Goal: Information Seeking & Learning: Learn about a topic

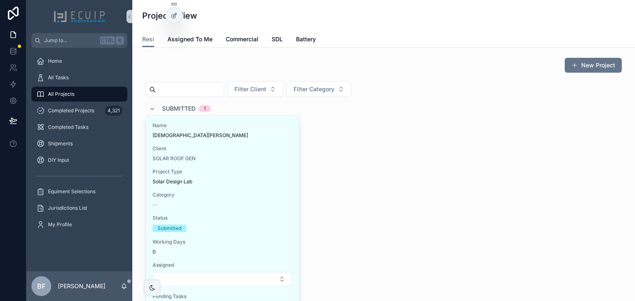
click at [175, 112] on span "Submitted" at bounding box center [178, 109] width 33 height 8
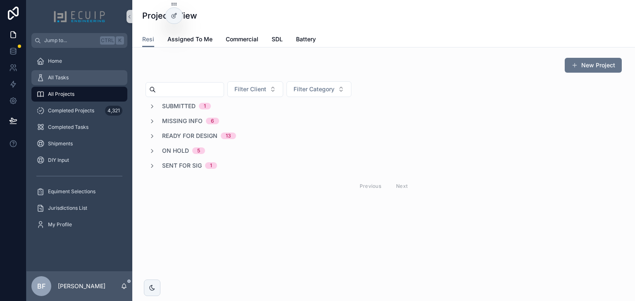
drag, startPoint x: 83, startPoint y: 81, endPoint x: 110, endPoint y: 79, distance: 26.9
click at [83, 80] on div "All Tasks" at bounding box center [79, 77] width 86 height 13
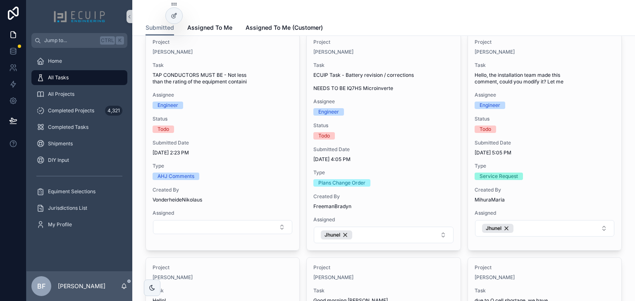
scroll to position [298, 0]
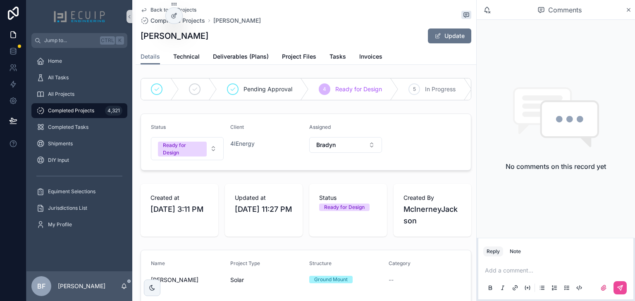
drag, startPoint x: 206, startPoint y: 38, endPoint x: 135, endPoint y: 36, distance: 71.5
copy h1 "[PERSON_NAME]"
click at [288, 30] on div "[PERSON_NAME] Update" at bounding box center [305, 36] width 331 height 16
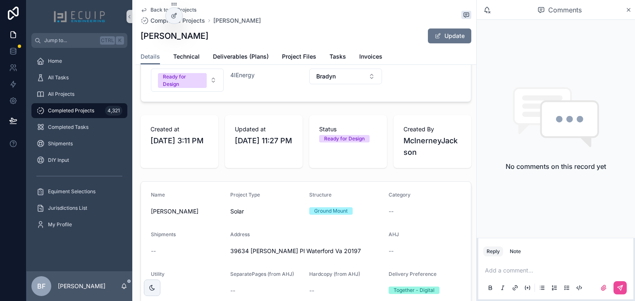
scroll to position [132, 0]
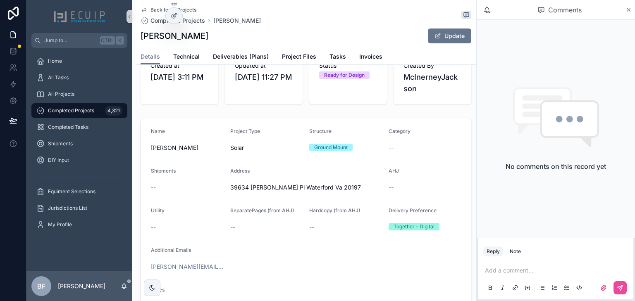
click at [248, 32] on div "[PERSON_NAME] Update" at bounding box center [305, 36] width 331 height 16
click at [300, 57] on span "Project Files" at bounding box center [299, 56] width 34 height 8
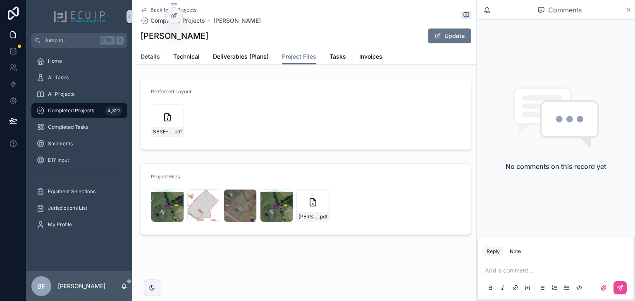
click at [152, 59] on span "Details" at bounding box center [149, 56] width 19 height 8
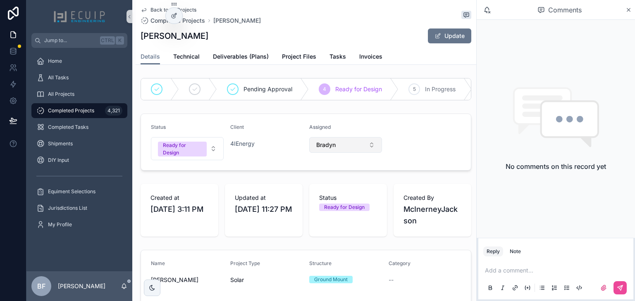
click at [342, 144] on button "Bradyn" at bounding box center [345, 145] width 73 height 16
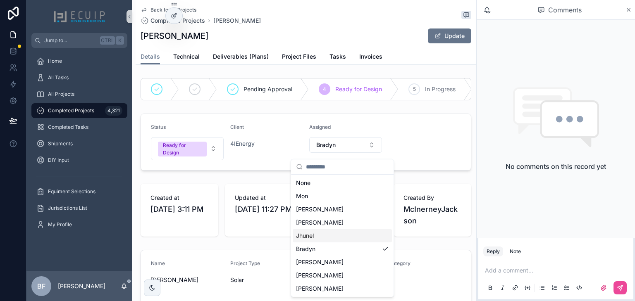
click at [329, 233] on div "Jhunel" at bounding box center [342, 235] width 99 height 13
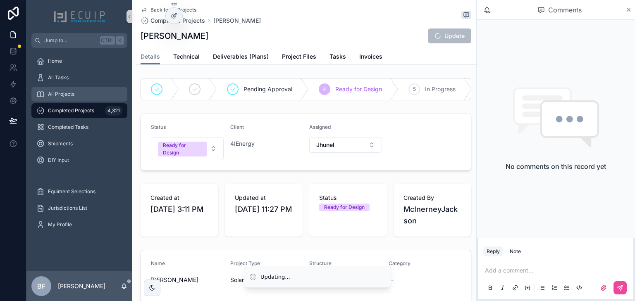
click at [99, 93] on div "All Projects" at bounding box center [79, 94] width 86 height 13
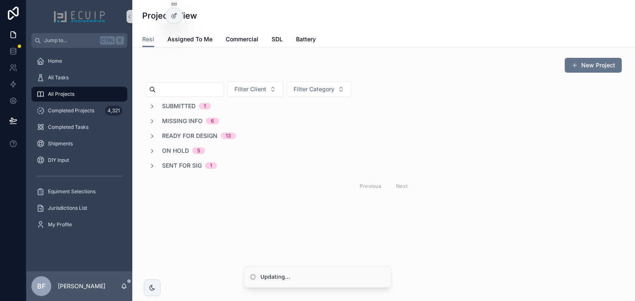
click at [189, 133] on span "Ready for Design" at bounding box center [189, 136] width 55 height 8
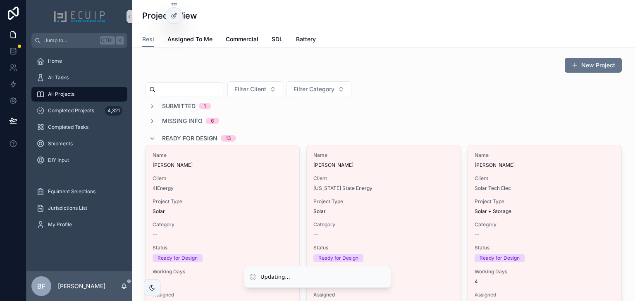
click at [188, 132] on div "Ready for Design 13" at bounding box center [199, 138] width 74 height 13
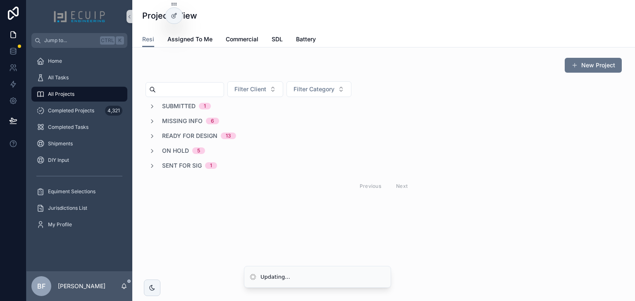
click at [194, 108] on span "Submitted" at bounding box center [178, 106] width 33 height 8
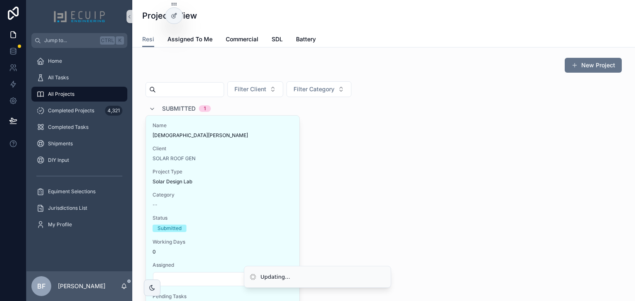
click at [194, 108] on div "Submitted 1" at bounding box center [186, 108] width 49 height 13
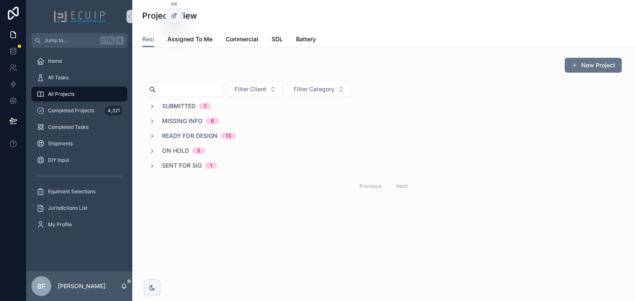
click at [202, 138] on span "Ready for Design" at bounding box center [189, 136] width 55 height 8
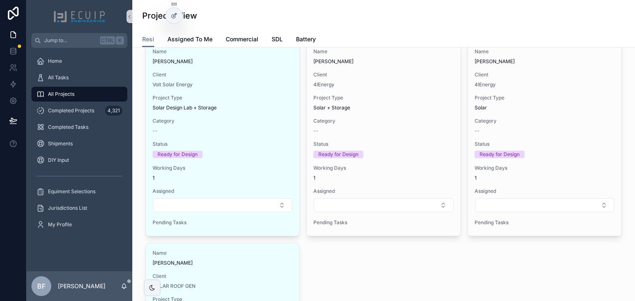
scroll to position [694, 0]
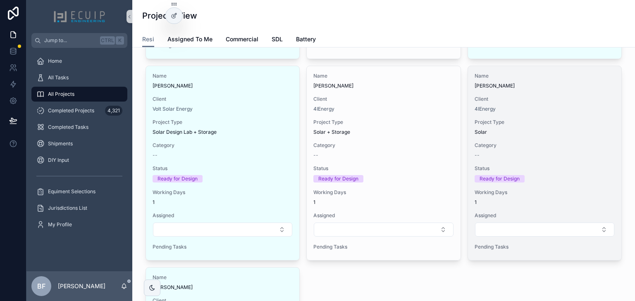
click at [560, 80] on div "Name [PERSON_NAME]" at bounding box center [544, 81] width 140 height 17
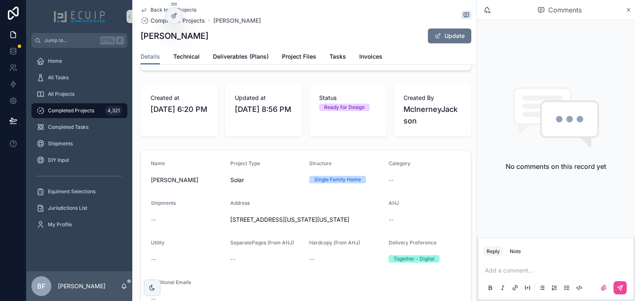
scroll to position [99, 0]
drag, startPoint x: 208, startPoint y: 36, endPoint x: 134, endPoint y: 38, distance: 74.4
click at [141, 37] on h1 "[PERSON_NAME]" at bounding box center [174, 36] width 68 height 12
drag, startPoint x: 141, startPoint y: 37, endPoint x: 205, endPoint y: 36, distance: 64.5
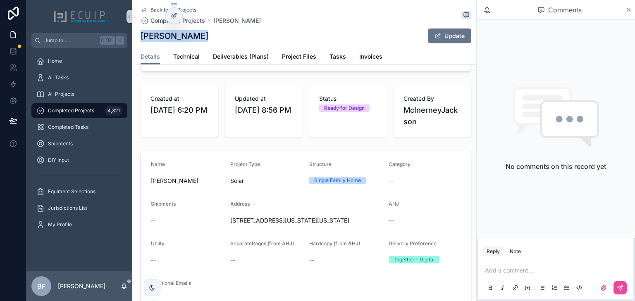
click at [205, 36] on div "[PERSON_NAME] Update" at bounding box center [305, 36] width 331 height 16
click at [308, 61] on link "Project Files" at bounding box center [299, 57] width 34 height 17
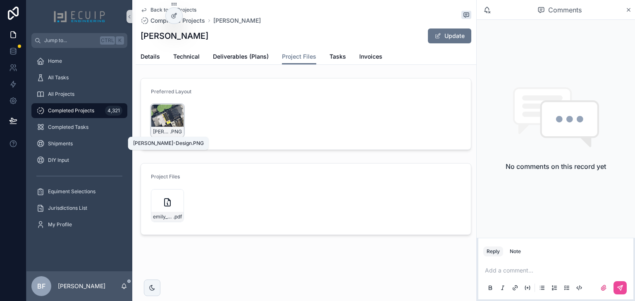
click at [162, 129] on span "[PERSON_NAME]-Design" at bounding box center [161, 132] width 17 height 7
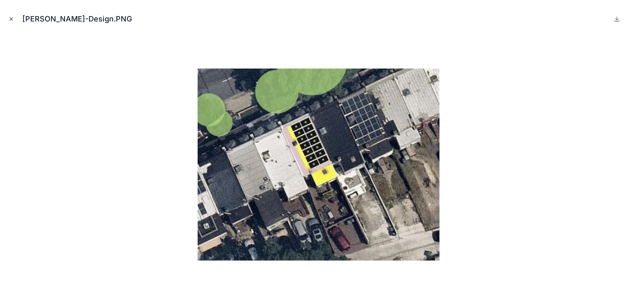
click at [7, 17] on button "Close modal" at bounding box center [11, 18] width 9 height 9
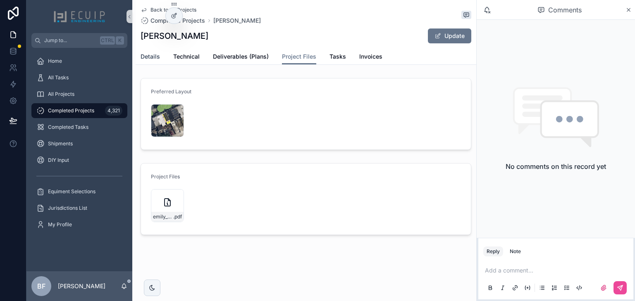
click at [151, 54] on span "Details" at bounding box center [149, 56] width 19 height 8
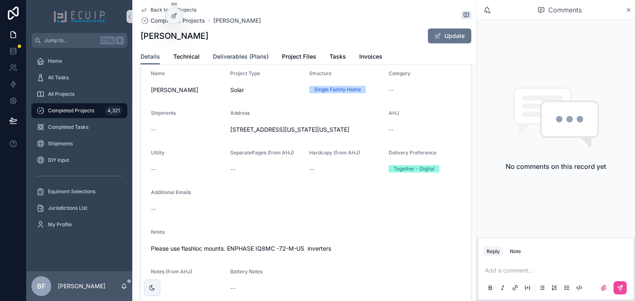
scroll to position [198, 0]
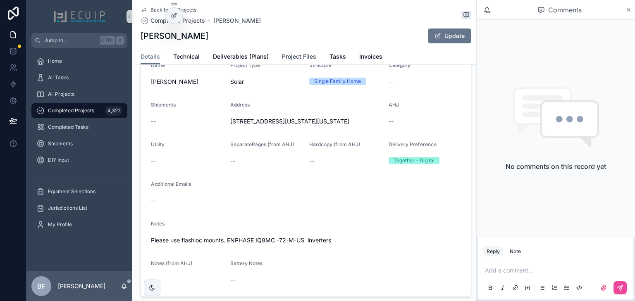
click at [288, 53] on span "Project Files" at bounding box center [299, 56] width 34 height 8
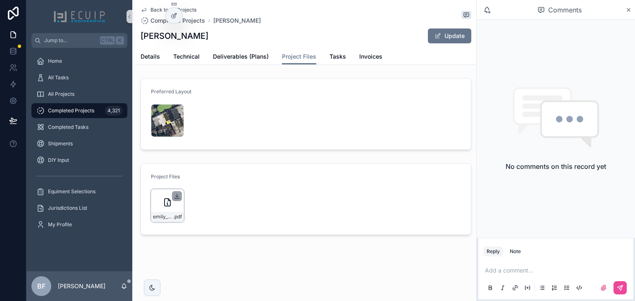
click at [175, 195] on icon at bounding box center [177, 196] width 7 height 7
click at [139, 61] on div "Back to All Projects Completed Projects [PERSON_NAME] [PERSON_NAME] Update Proj…" at bounding box center [306, 32] width 340 height 65
click at [170, 125] on div "[PERSON_NAME]-Design .PNG" at bounding box center [167, 120] width 33 height 33
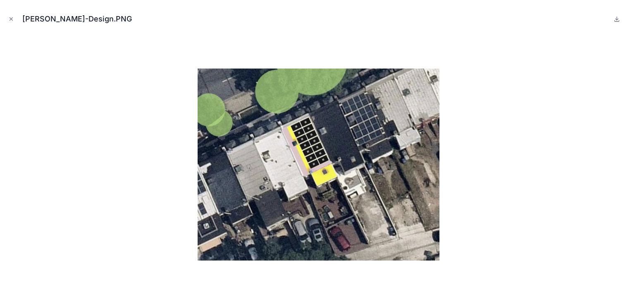
click at [16, 24] on div "[PERSON_NAME]-Design.PNG" at bounding box center [317, 19] width 621 height 25
click at [10, 19] on icon "Close modal" at bounding box center [11, 19] width 3 height 3
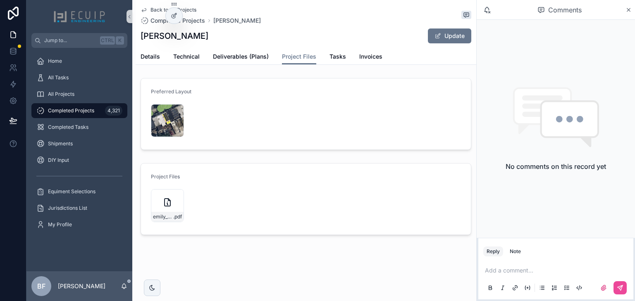
click at [519, 278] on div "Add a comment..." at bounding box center [555, 279] width 145 height 35
click at [522, 273] on p at bounding box center [557, 271] width 145 height 8
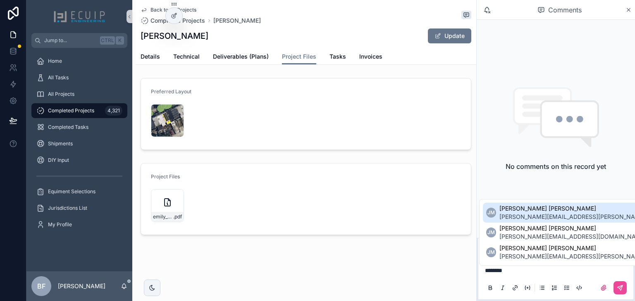
click at [513, 210] on span "[PERSON_NAME] [PERSON_NAME]" at bounding box center [596, 209] width 195 height 8
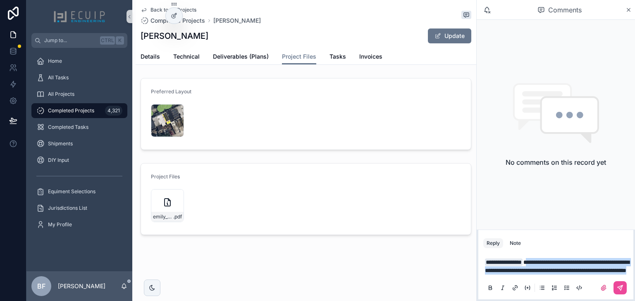
drag, startPoint x: 607, startPoint y: 270, endPoint x: 542, endPoint y: 255, distance: 66.6
click at [542, 258] on p "**********" at bounding box center [557, 266] width 145 height 17
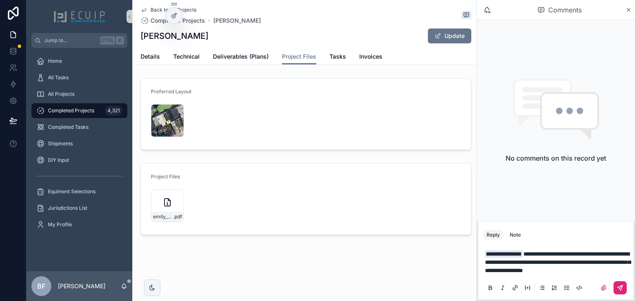
click at [622, 289] on icon at bounding box center [620, 288] width 7 height 7
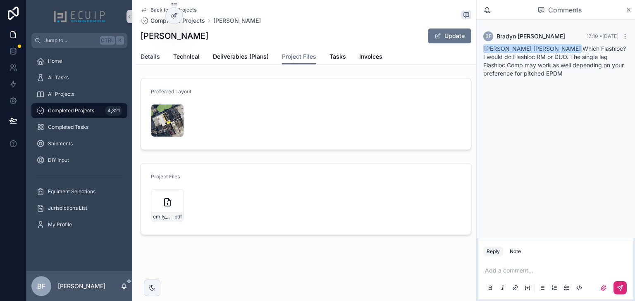
click at [158, 59] on span "Details" at bounding box center [149, 56] width 19 height 8
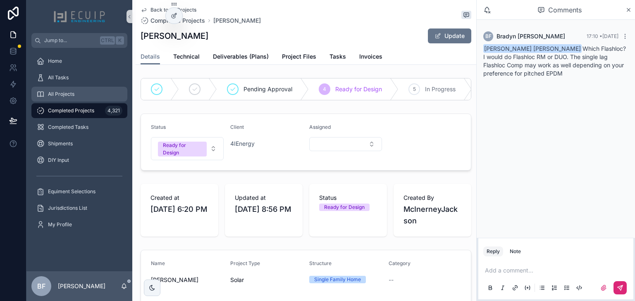
click at [77, 97] on div "All Projects" at bounding box center [79, 94] width 86 height 13
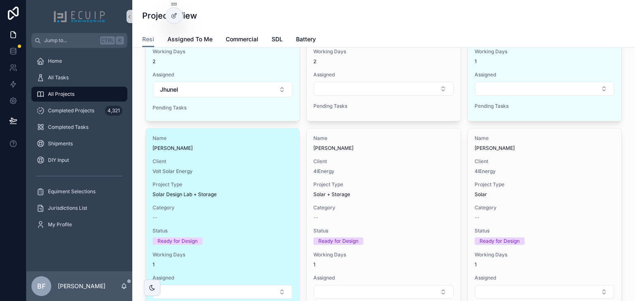
scroll to position [628, 0]
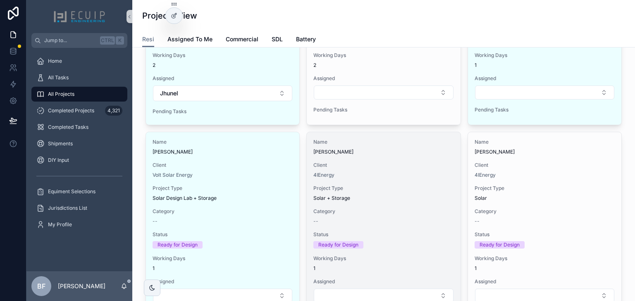
click at [381, 154] on span "[PERSON_NAME]" at bounding box center [383, 152] width 140 height 7
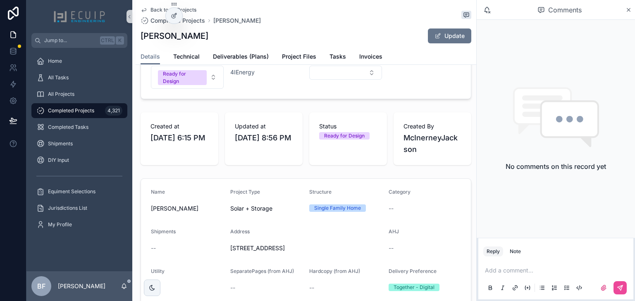
scroll to position [66, 0]
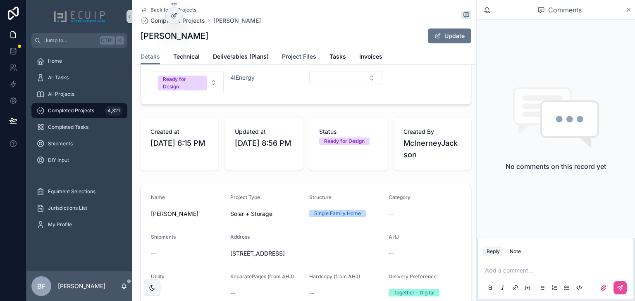
click at [300, 55] on span "Project Files" at bounding box center [299, 56] width 34 height 8
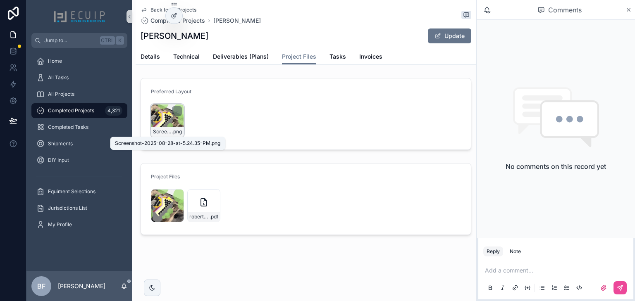
click at [162, 130] on span "Screenshot-2025-08-28-at-5.24.35-PM" at bounding box center [162, 132] width 19 height 7
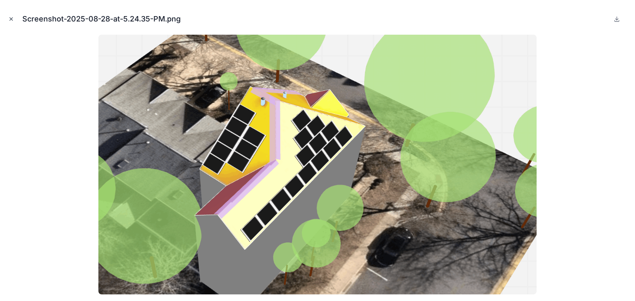
click at [11, 21] on icon "Close modal" at bounding box center [11, 19] width 6 height 6
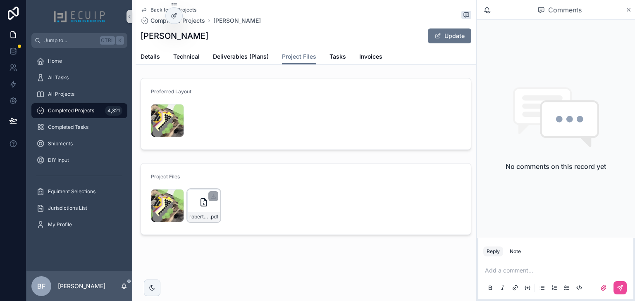
click at [200, 212] on div "robert_goudie_1892_crescent_park_d_solar_-_roof_mount .pdf" at bounding box center [204, 217] width 32 height 10
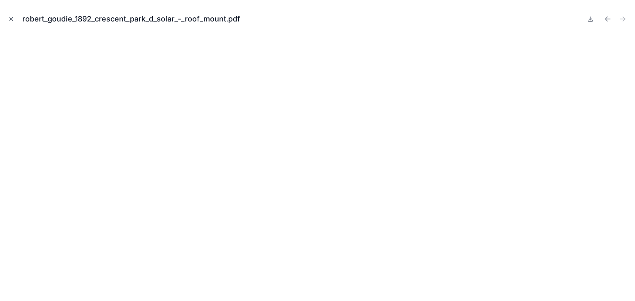
click at [11, 21] on icon "Close modal" at bounding box center [11, 19] width 6 height 6
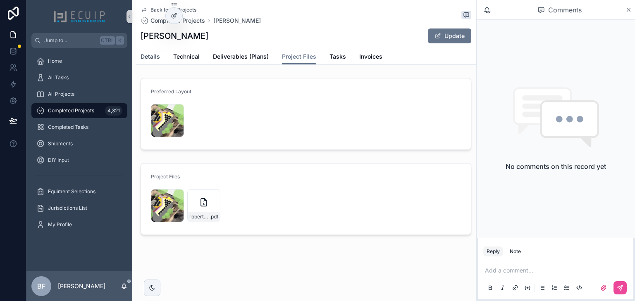
click at [148, 52] on span "Details" at bounding box center [149, 56] width 19 height 8
